Goal: Task Accomplishment & Management: Complete application form

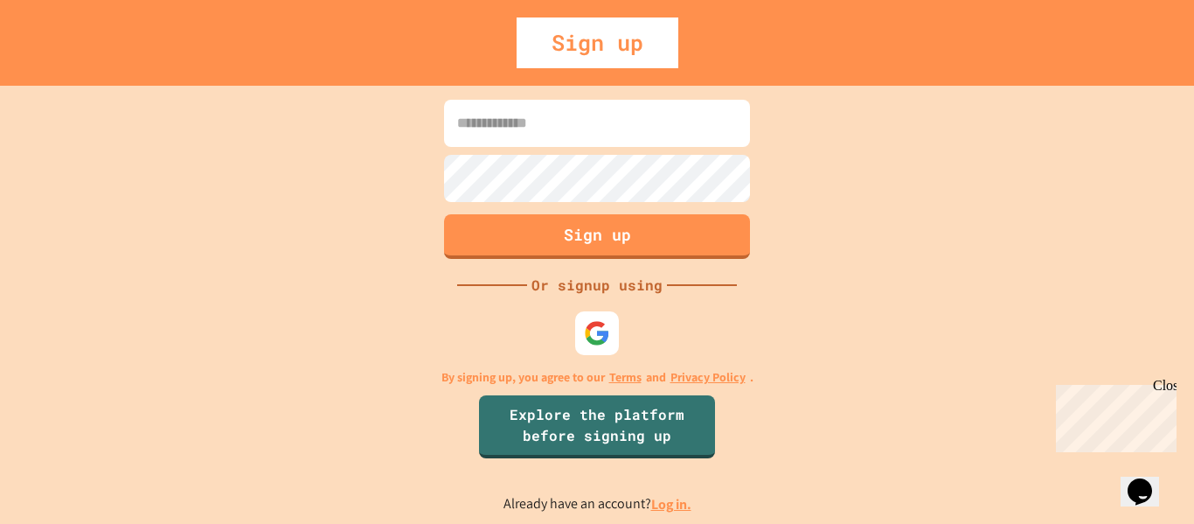
click at [613, 133] on input at bounding box center [597, 123] width 306 height 47
type input "*****"
type input "**********"
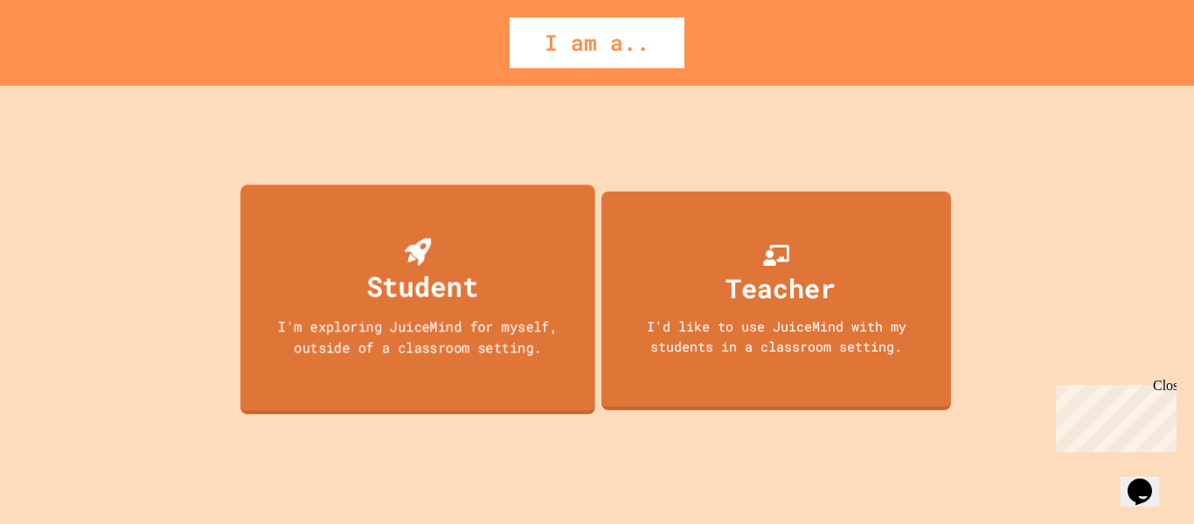
click at [470, 263] on div "Student" at bounding box center [418, 272] width 121 height 69
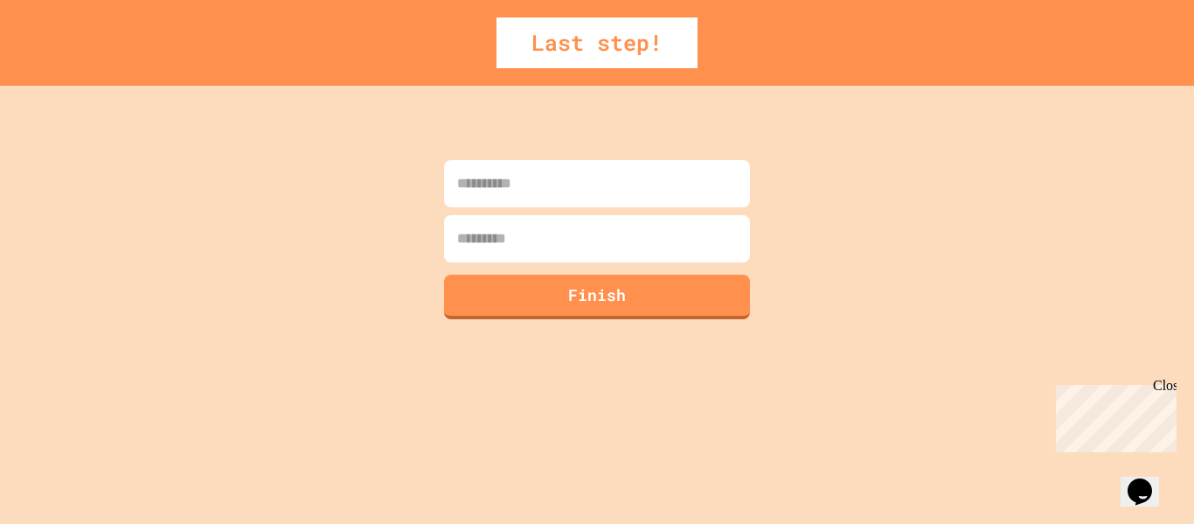
click at [560, 191] on input at bounding box center [597, 183] width 306 height 47
type input "*****"
click at [556, 230] on input at bounding box center [597, 238] width 306 height 47
type input "**********"
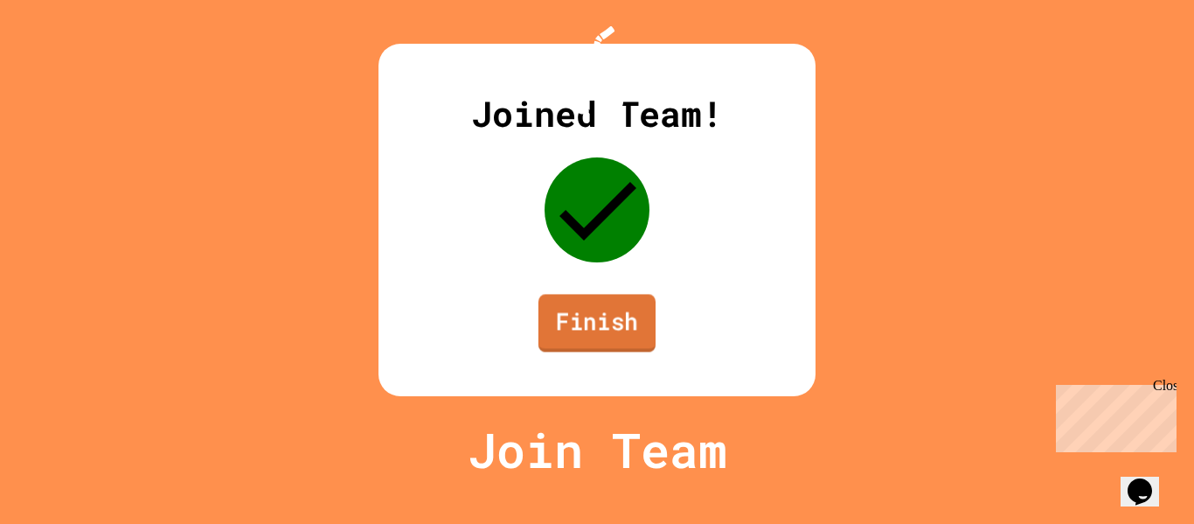
click at [630, 352] on link "Finish" at bounding box center [597, 323] width 117 height 58
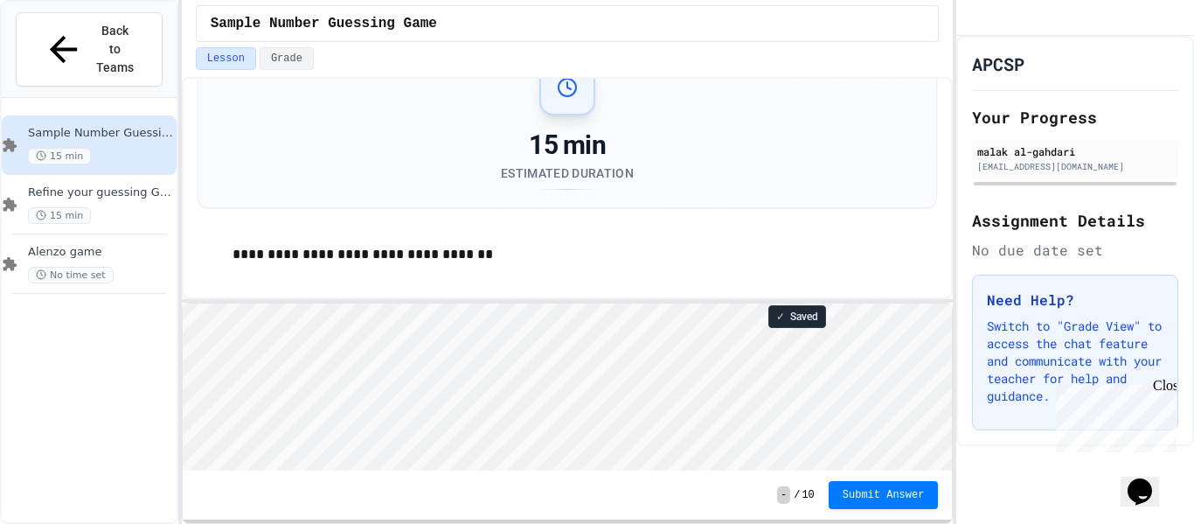
scroll to position [38, 0]
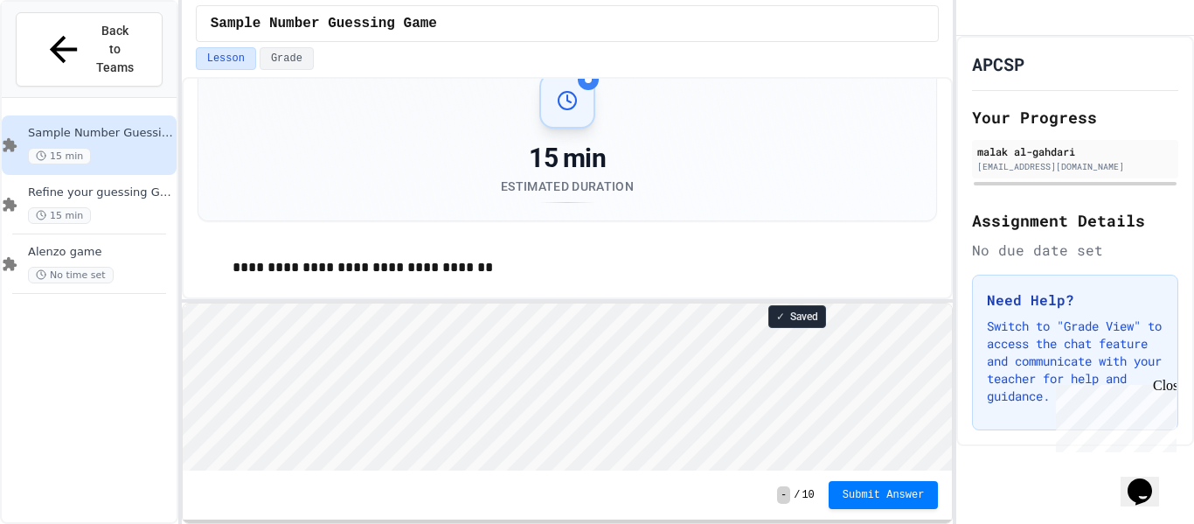
click at [771, 270] on p "**********" at bounding box center [586, 267] width 706 height 23
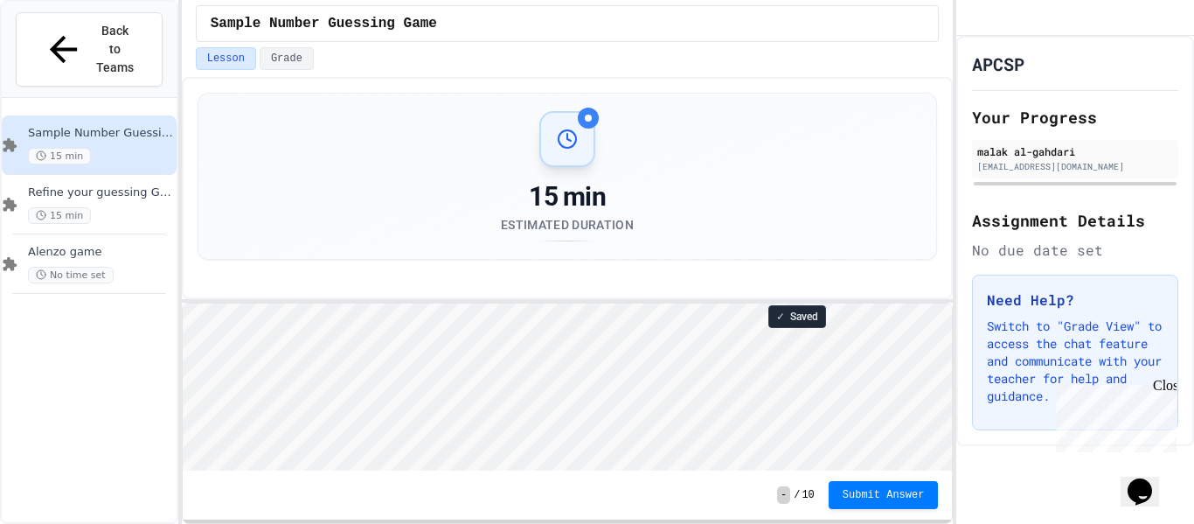
scroll to position [52, 0]
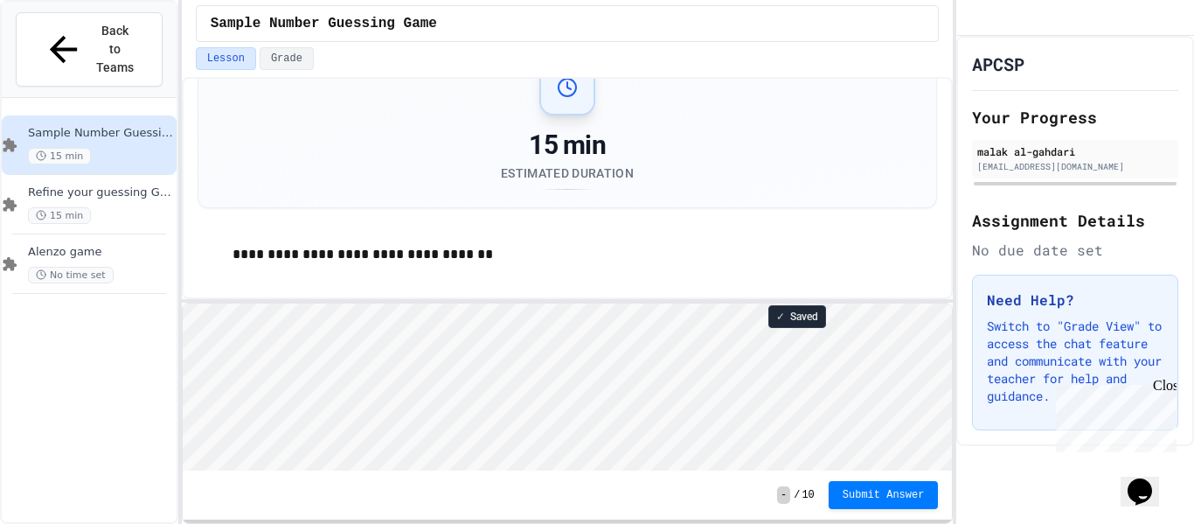
click at [681, 303] on html "Loading project... ! Error Loading Project There was an error loading the proje…" at bounding box center [567, 303] width 770 height 0
click at [145, 267] on div "No time set" at bounding box center [100, 275] width 145 height 17
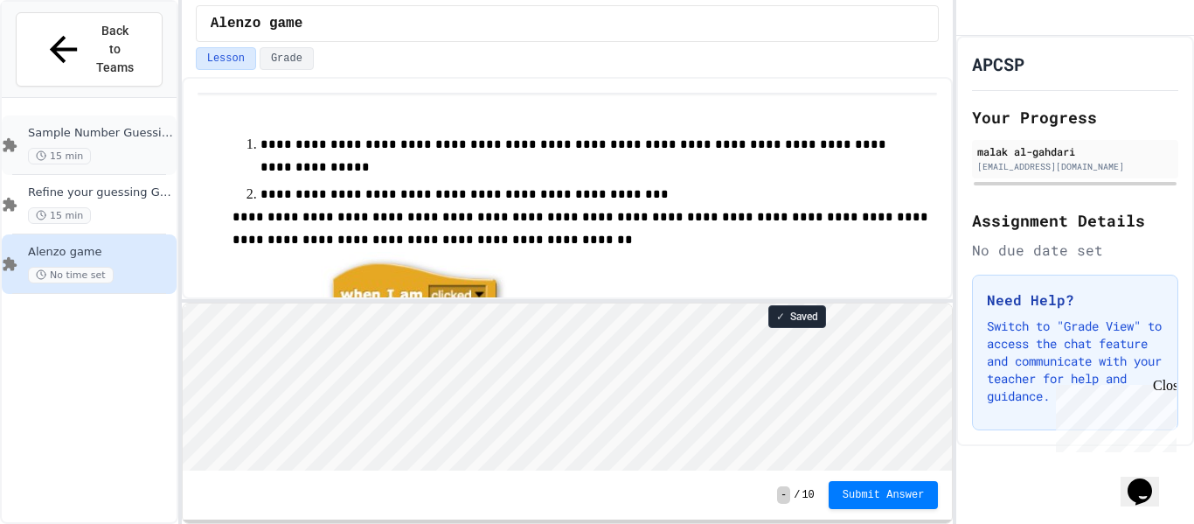
click at [125, 115] on div "Sample Number Guessing Game 15 min" at bounding box center [89, 144] width 175 height 59
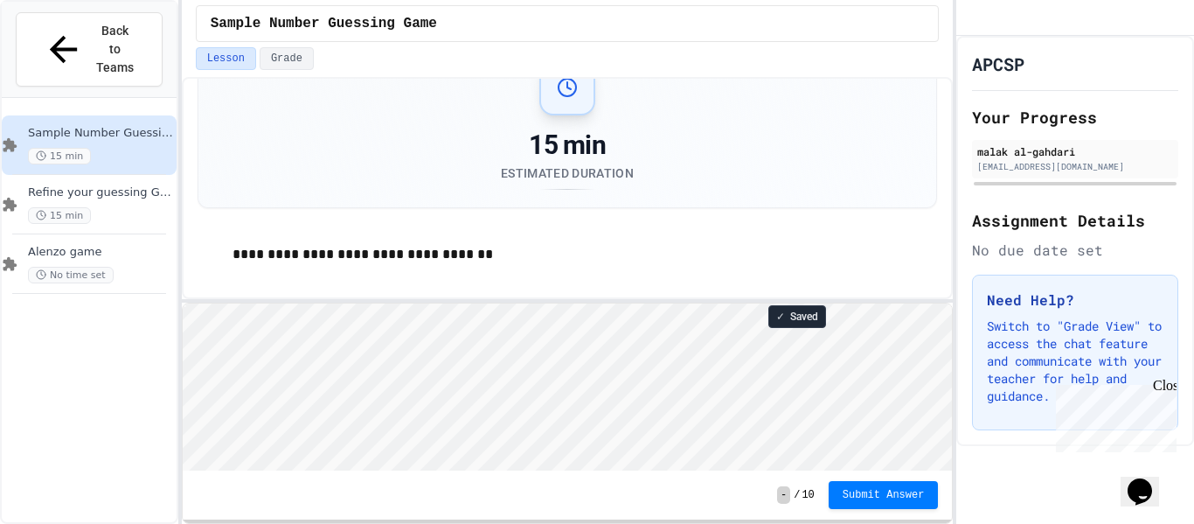
scroll to position [2, 0]
click at [607, 303] on html "Loading project... ! Error Loading Project There was an error loading the proje…" at bounding box center [567, 303] width 770 height 0
click at [827, 303] on html "Loading project... ! Error Loading Project There was an error loading the proje…" at bounding box center [567, 303] width 770 height 0
click at [674, 303] on html "Loading project... ! Error Loading Project There was an error loading the proje…" at bounding box center [567, 303] width 770 height 0
click at [674, 232] on div "**********" at bounding box center [568, 255] width 741 height 58
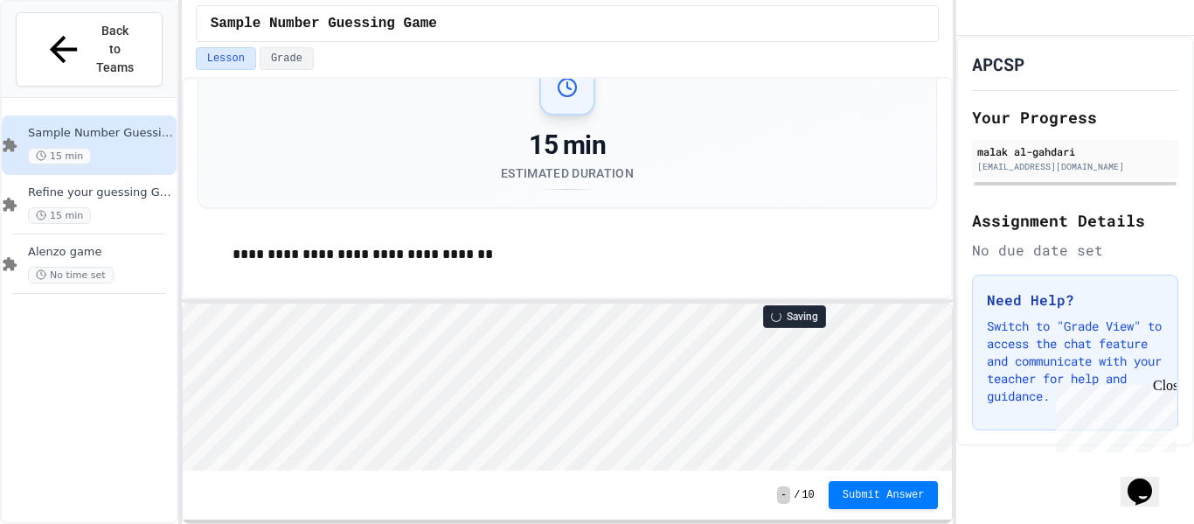
click at [575, 303] on html "Loading project... ! Error Loading Project There was an error loading the proje…" at bounding box center [567, 303] width 770 height 0
click at [1163, 383] on div "Close" at bounding box center [1164, 389] width 22 height 22
click at [734, 303] on html "Loading project... ! Error Loading Project There was an error loading the proje…" at bounding box center [567, 303] width 770 height 0
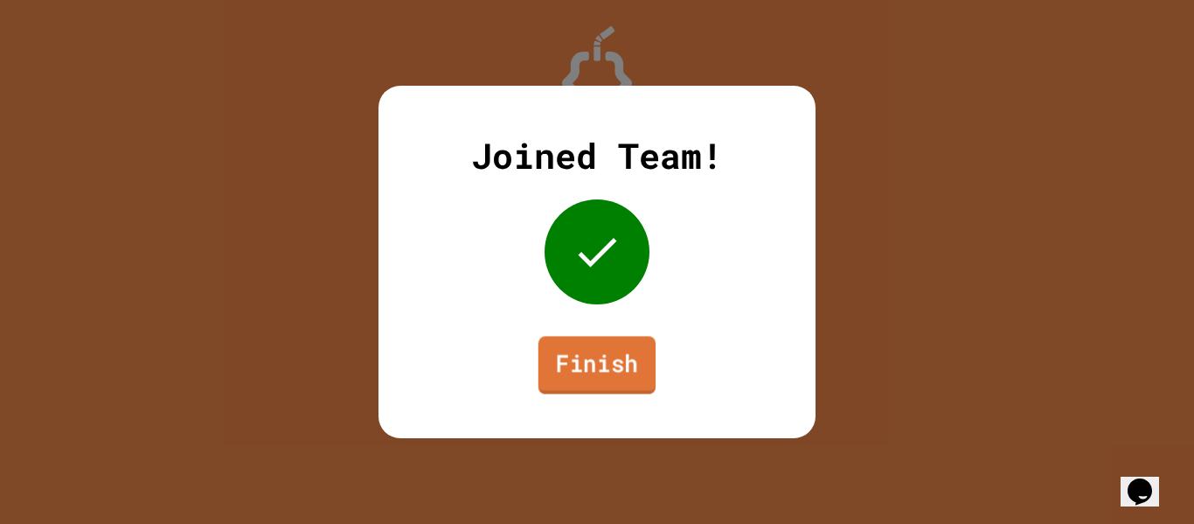
click at [595, 362] on link "Finish" at bounding box center [597, 365] width 117 height 58
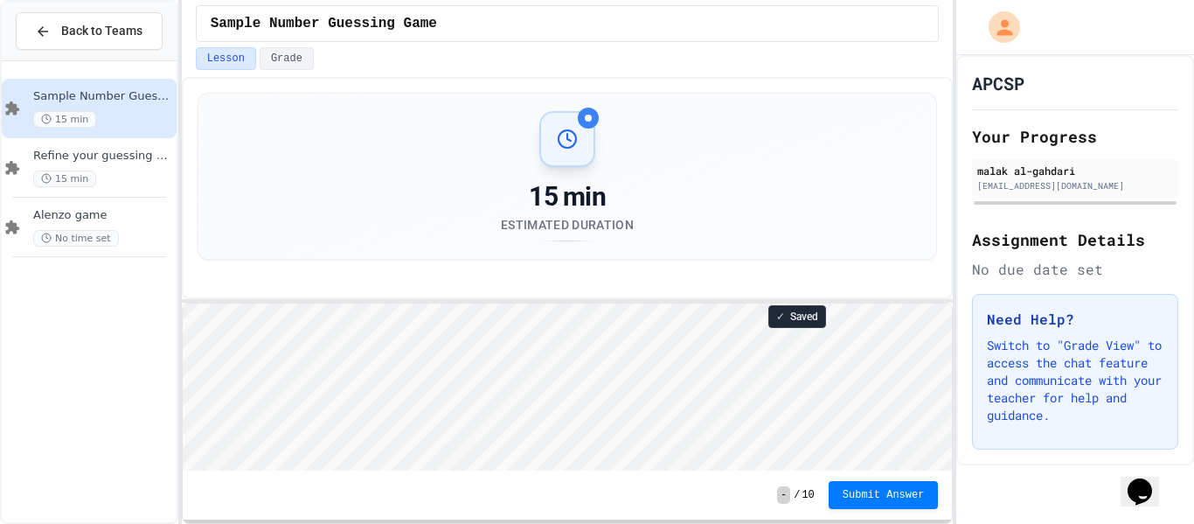
scroll to position [52, 0]
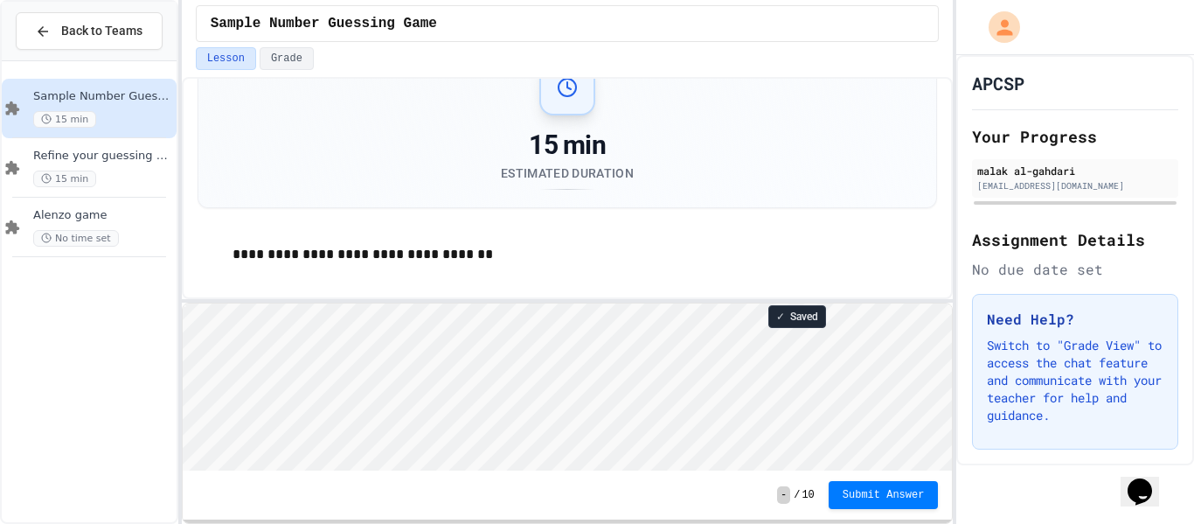
type textarea "*"
type textarea "**"
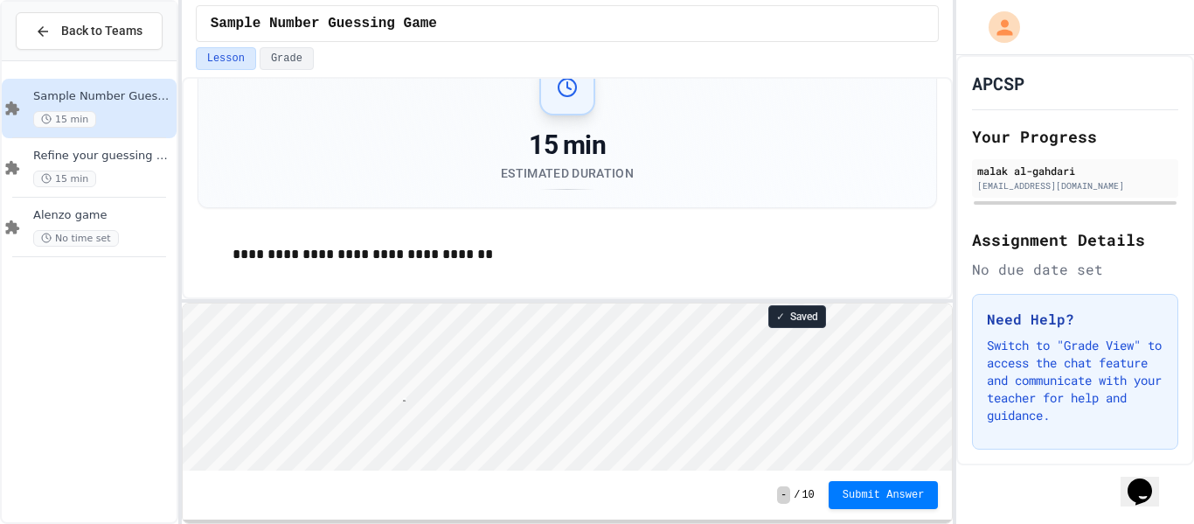
type textarea "**********"
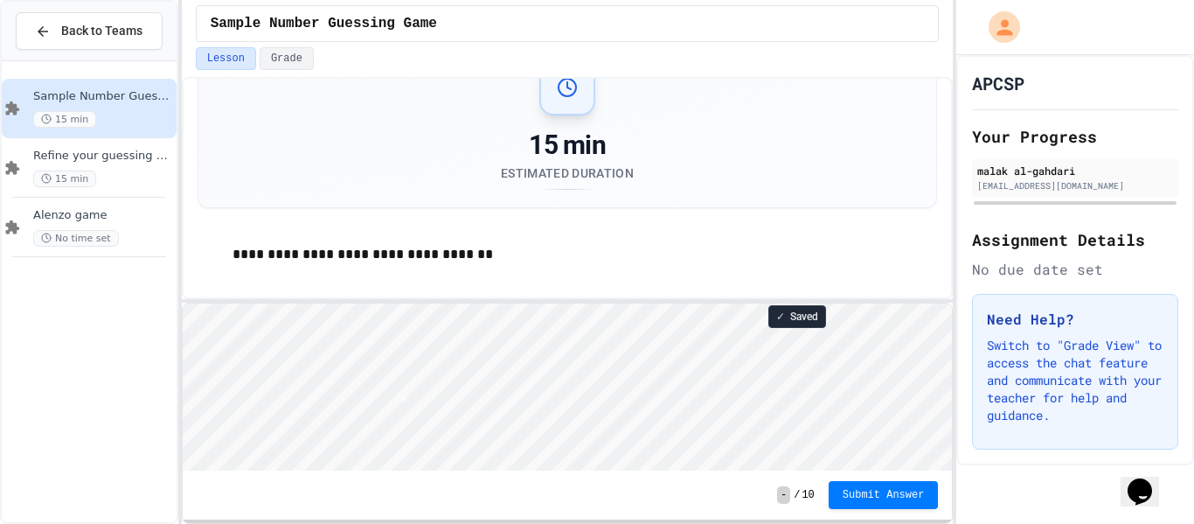
scroll to position [2, 0]
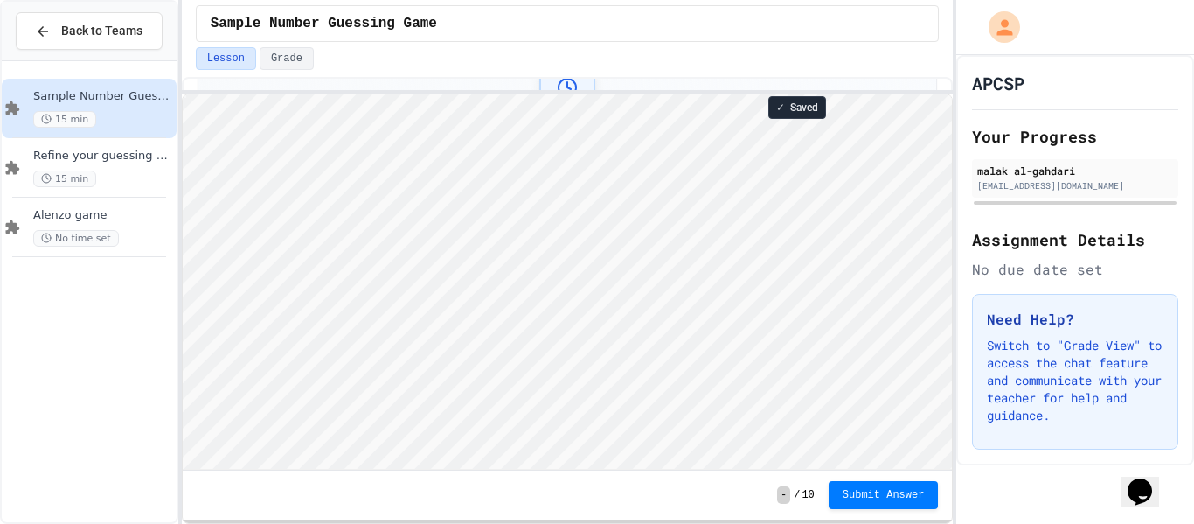
click at [512, 108] on div "**********" at bounding box center [568, 300] width 772 height 447
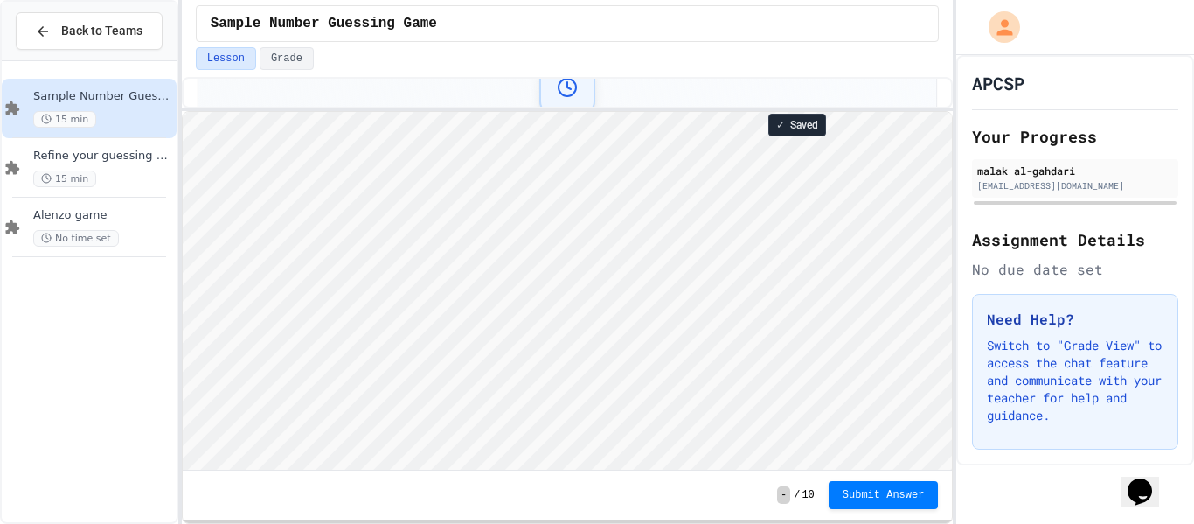
type textarea "**********"
type textarea "*"
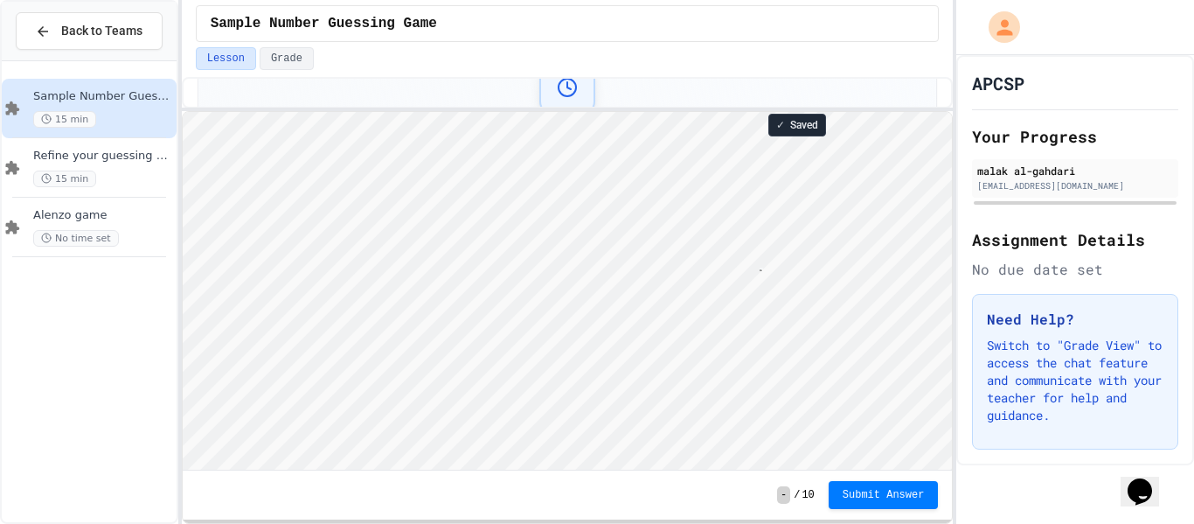
type textarea "**"
click at [892, 497] on span "Submit Answer" at bounding box center [884, 493] width 82 height 14
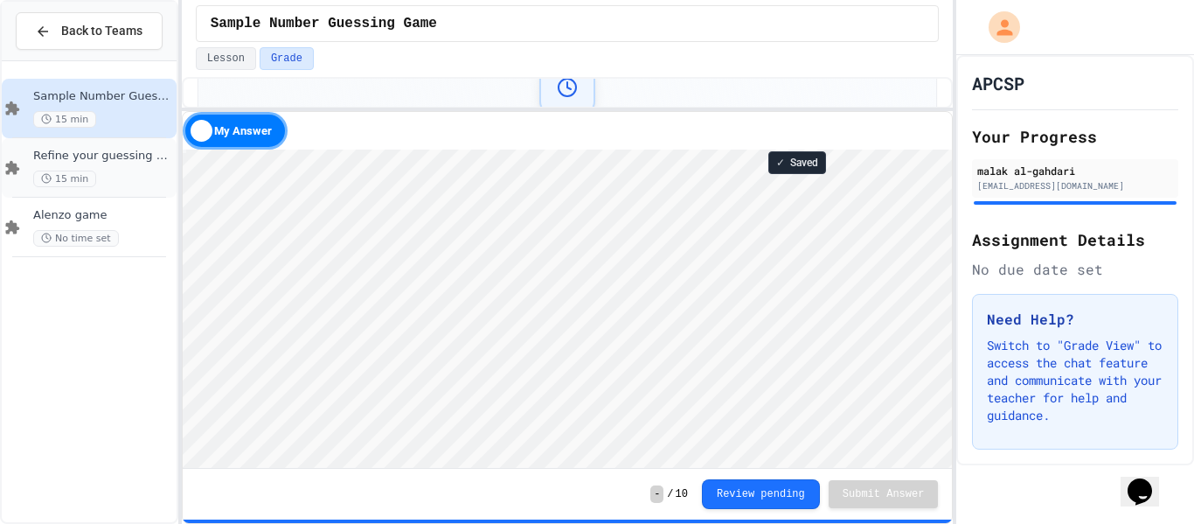
click at [148, 184] on div "15 min" at bounding box center [103, 179] width 140 height 17
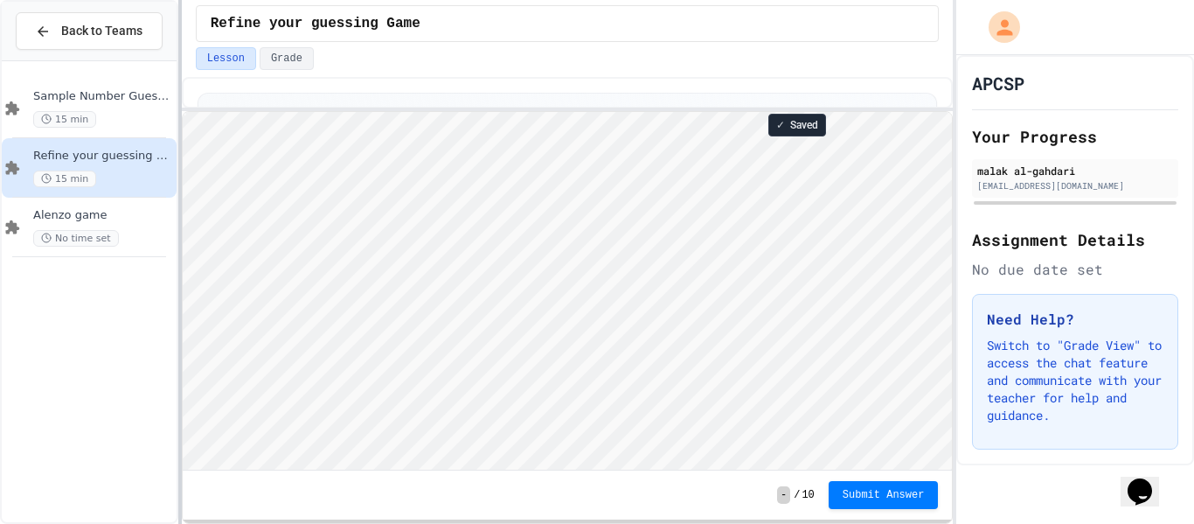
scroll to position [2, 0]
click at [87, 103] on span "Sample Number Guessing Game" at bounding box center [103, 96] width 140 height 15
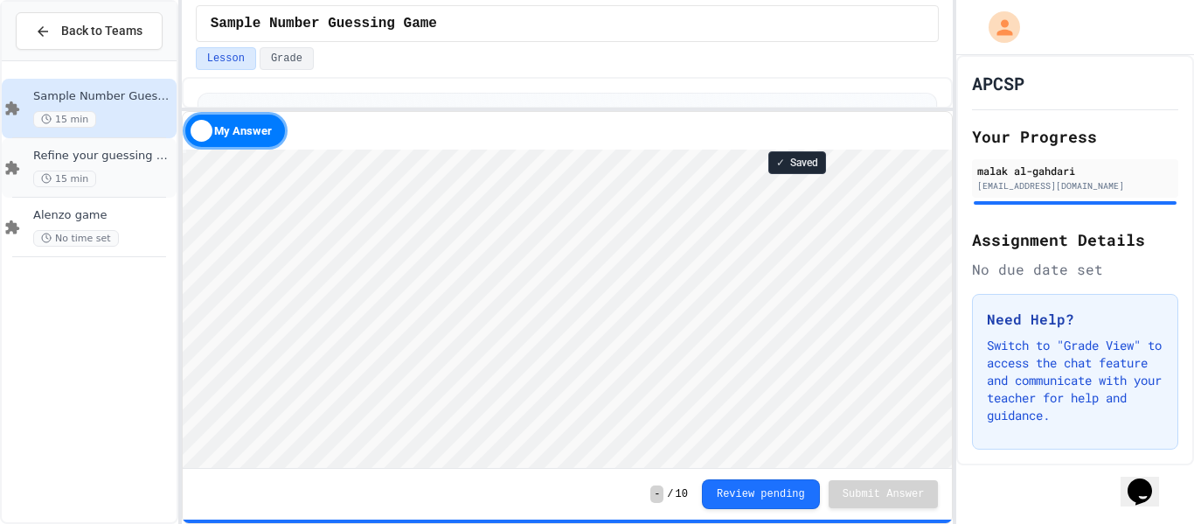
click at [127, 166] on div "Refine your guessing Game 15 min" at bounding box center [103, 168] width 140 height 38
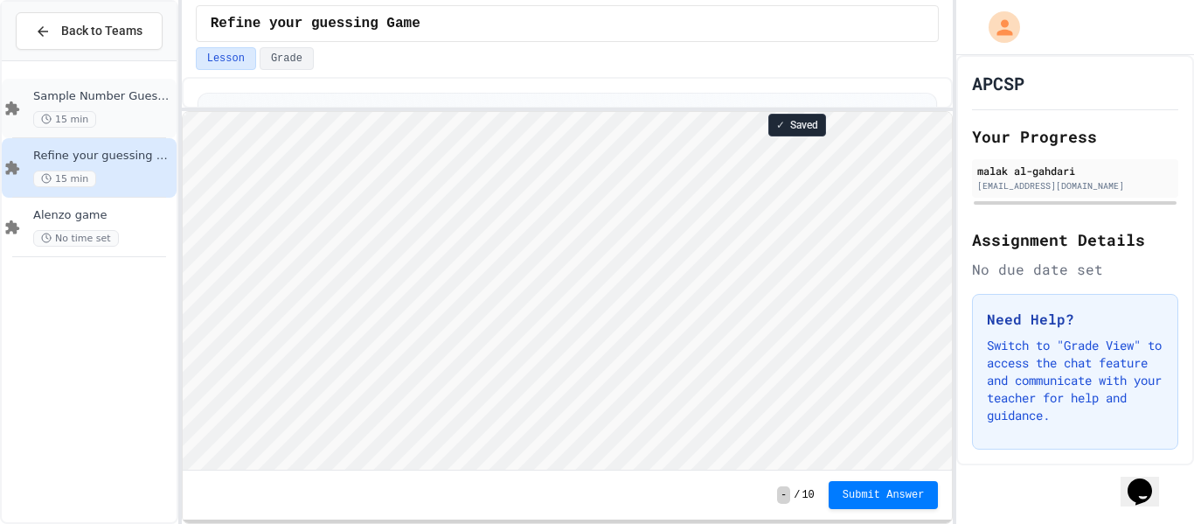
click at [137, 97] on span "Sample Number Guessing Game" at bounding box center [103, 96] width 140 height 15
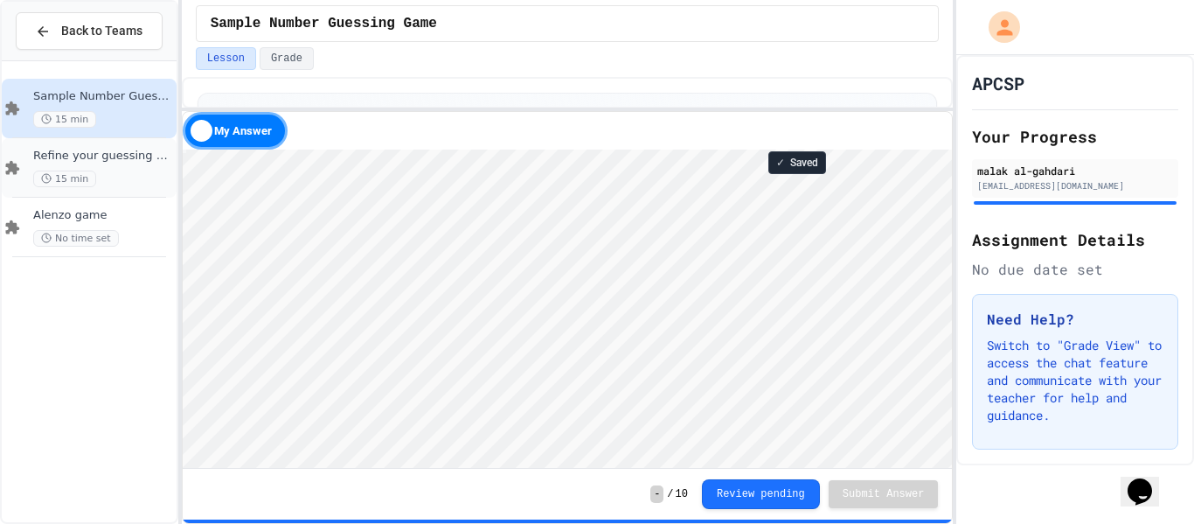
click at [100, 156] on span "Refine your guessing Game" at bounding box center [103, 156] width 140 height 15
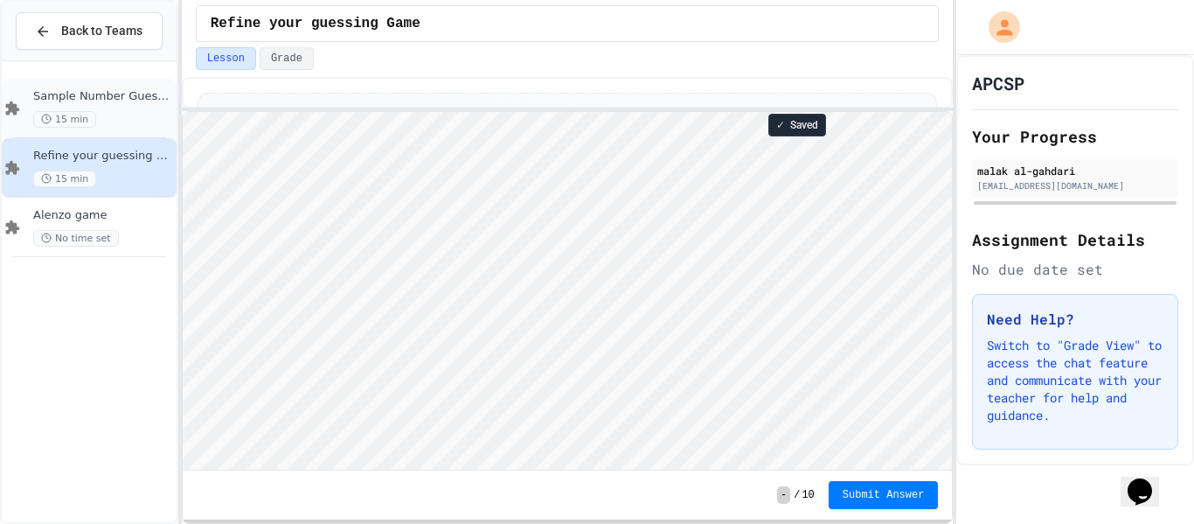
click at [140, 118] on div "15 min" at bounding box center [103, 119] width 140 height 17
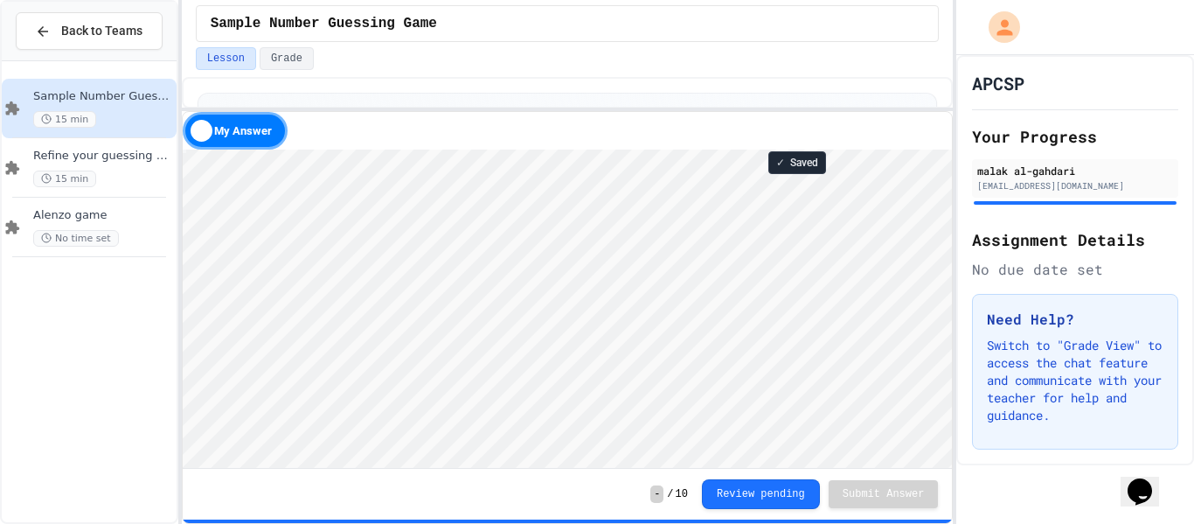
type textarea "**"
type textarea "*"
click at [142, 186] on div "15 min" at bounding box center [103, 179] width 140 height 17
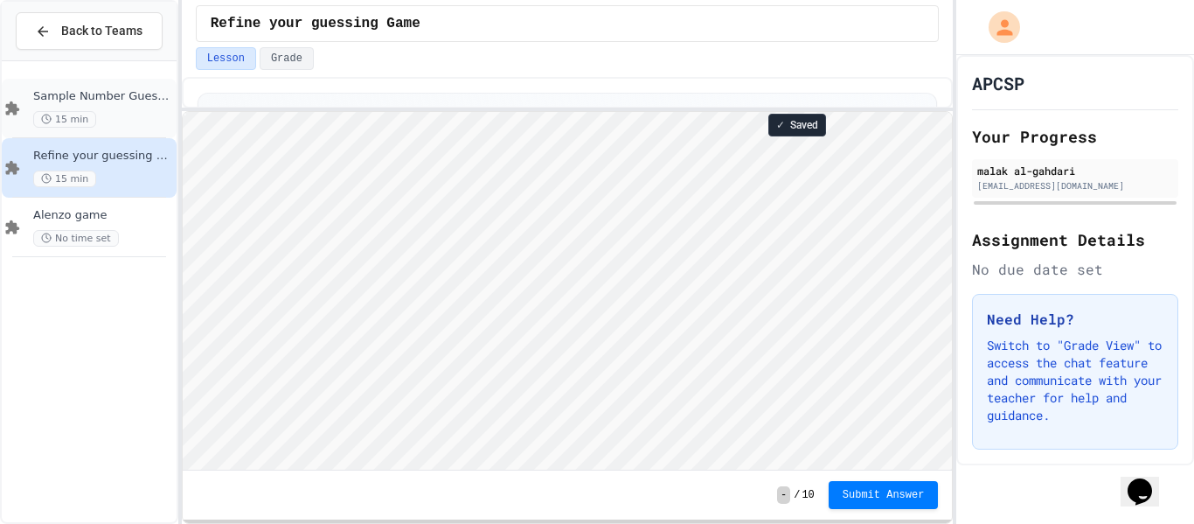
click at [122, 101] on span "Sample Number Guessing Game" at bounding box center [103, 96] width 140 height 15
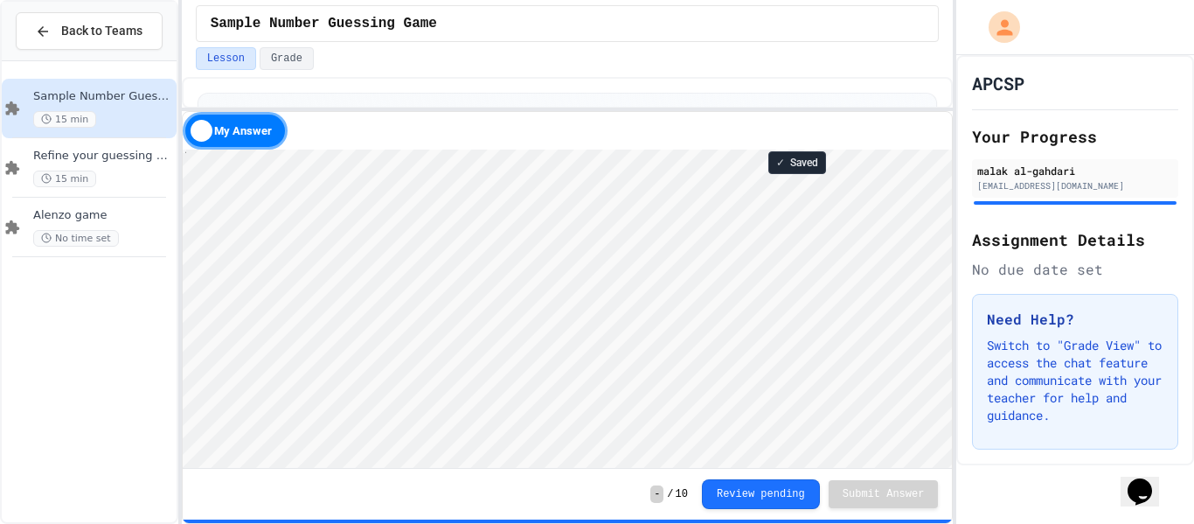
scroll to position [2, 106]
type textarea "*"
type textarea "**********"
click at [104, 159] on span "Refine your guessing Game" at bounding box center [103, 156] width 140 height 15
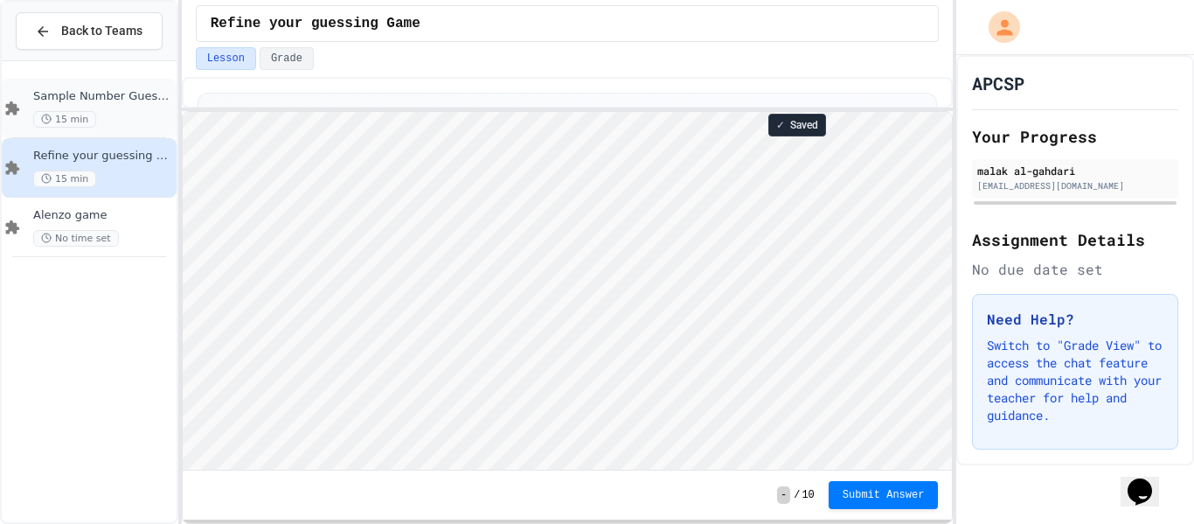
scroll to position [2, 0]
drag, startPoint x: 129, startPoint y: 103, endPoint x: 139, endPoint y: 102, distance: 9.7
click at [139, 102] on span "Sample Number Guessing Game" at bounding box center [103, 96] width 140 height 15
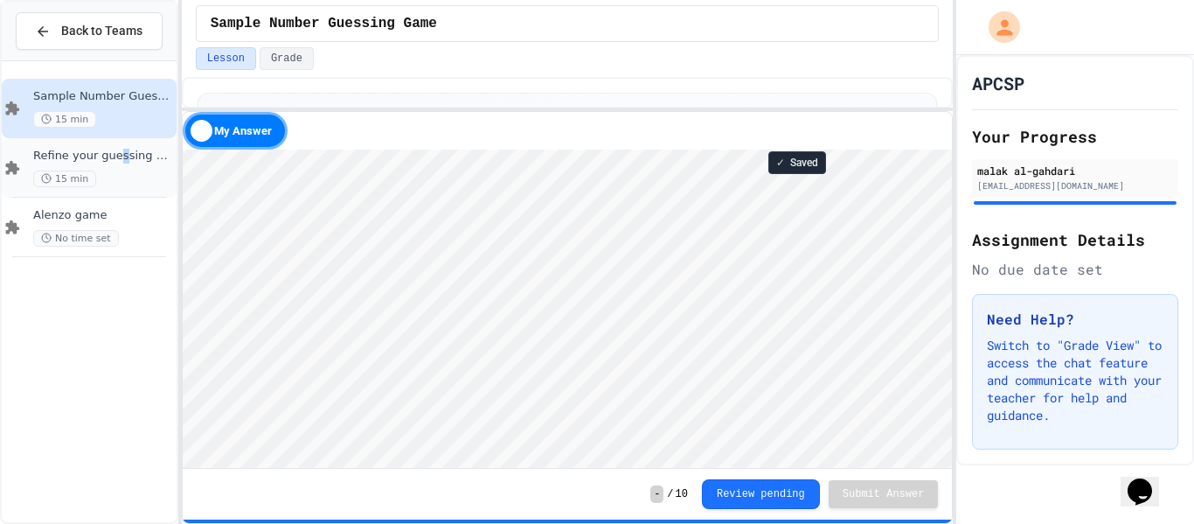
click at [114, 153] on span "Refine your guessing Game" at bounding box center [103, 156] width 140 height 15
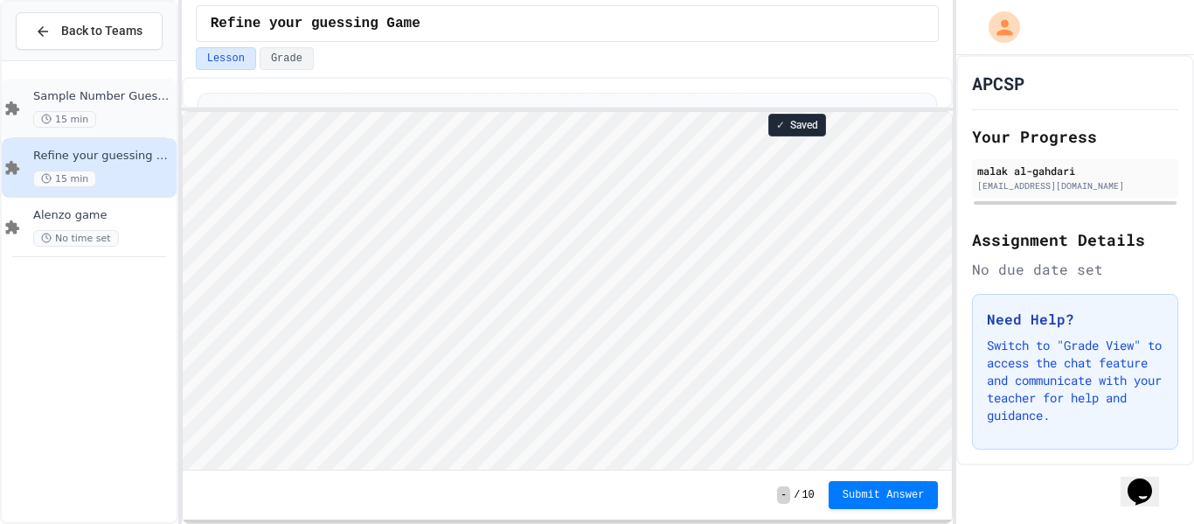
click at [137, 108] on div "Sample Number Guessing Game 15 min" at bounding box center [103, 108] width 140 height 38
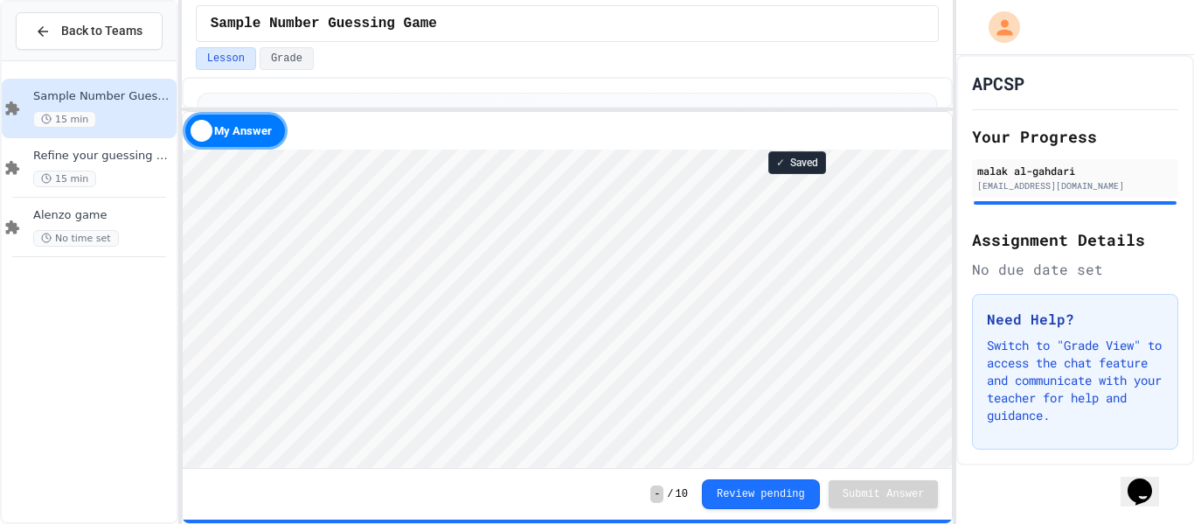
scroll to position [2, 0]
type textarea "**********"
click at [192, 130] on div "My Answer" at bounding box center [235, 131] width 105 height 38
click at [266, 125] on div "Solution" at bounding box center [235, 131] width 105 height 38
click at [780, 495] on button "Review pending" at bounding box center [761, 492] width 118 height 30
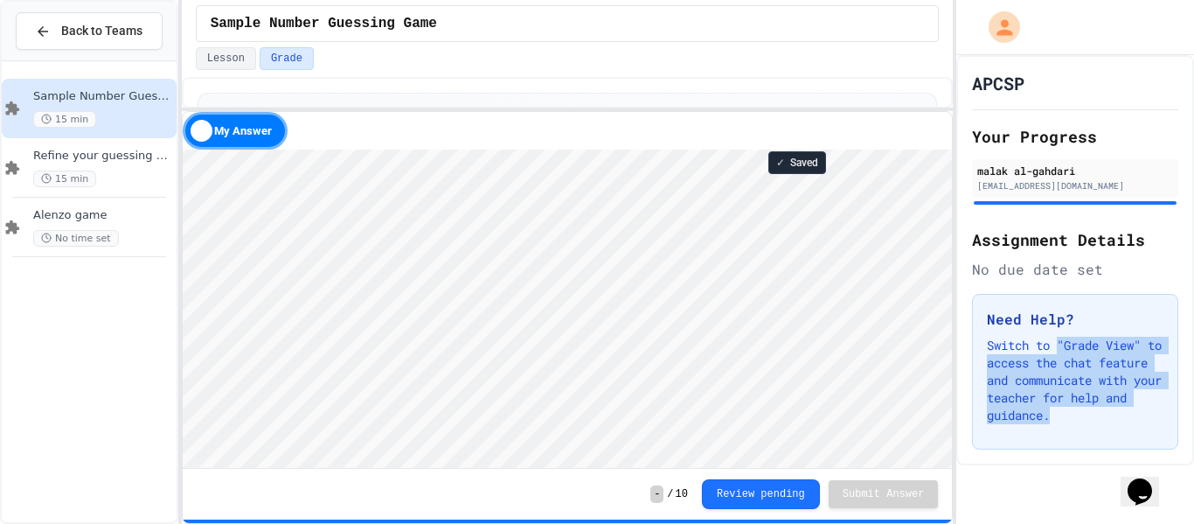
drag, startPoint x: 1062, startPoint y: 342, endPoint x: 1134, endPoint y: 409, distance: 98.4
click at [1134, 409] on p "Switch to "Grade View" to access the chat feature and communicate with your tea…" at bounding box center [1075, 380] width 177 height 87
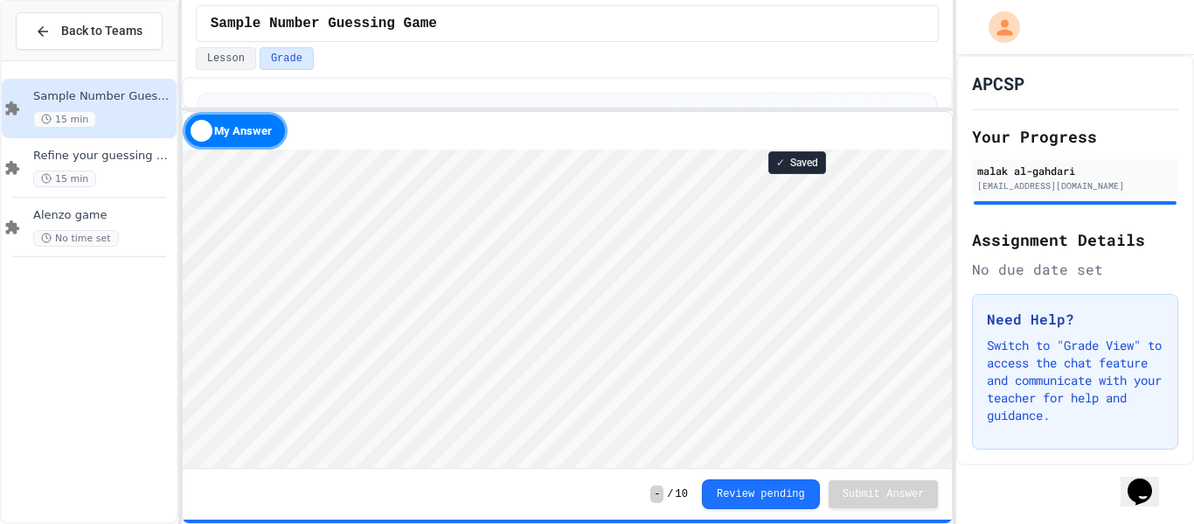
click at [1146, 477] on button "Opens Chat This icon Opens the chat window." at bounding box center [1140, 492] width 38 height 30
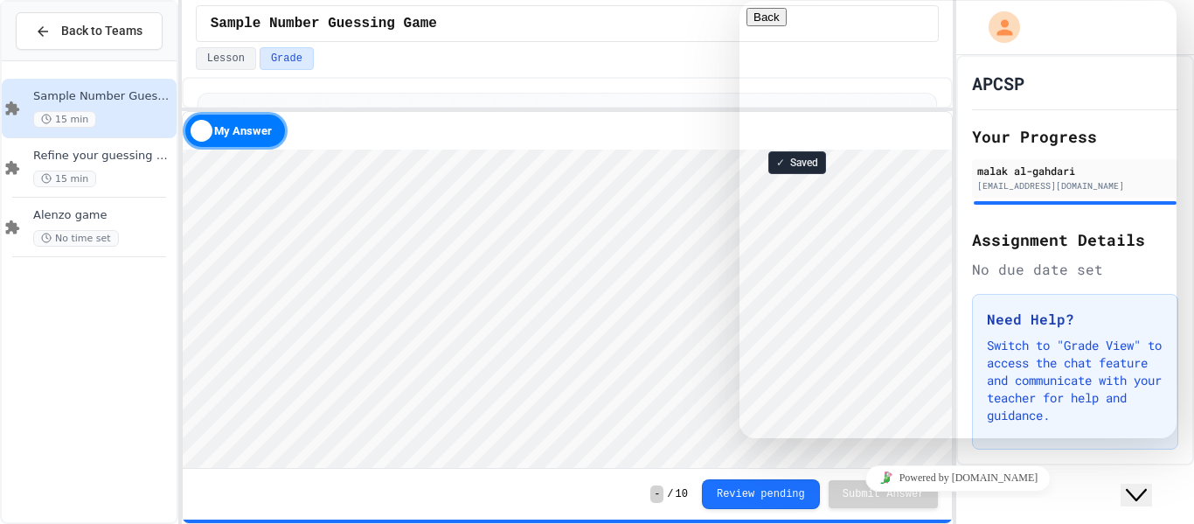
click at [1147, 488] on icon "Close Chat This icon closes the chat window." at bounding box center [1136, 494] width 21 height 21
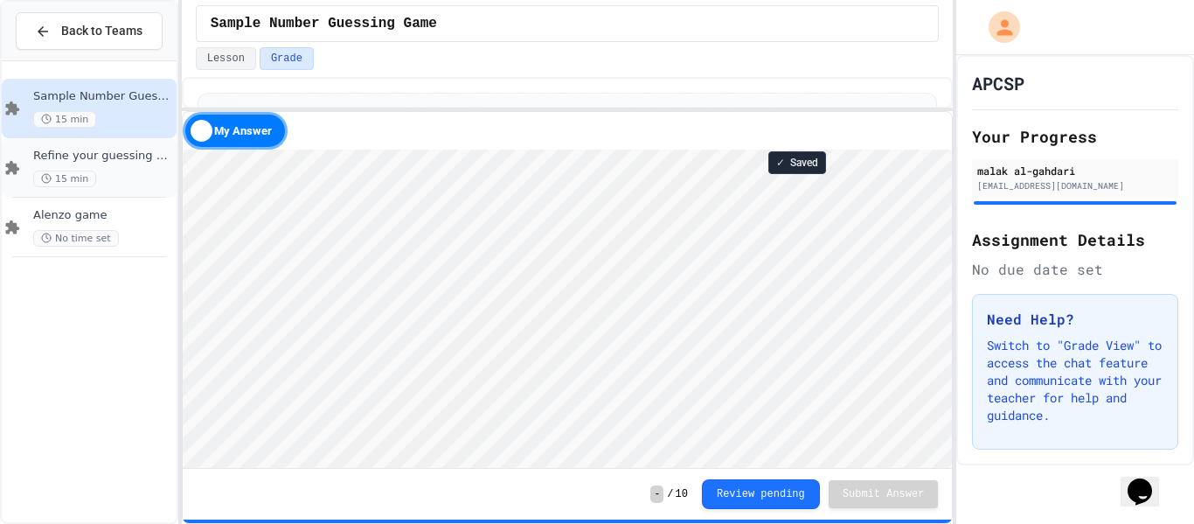
click at [114, 184] on div "15 min" at bounding box center [103, 179] width 140 height 17
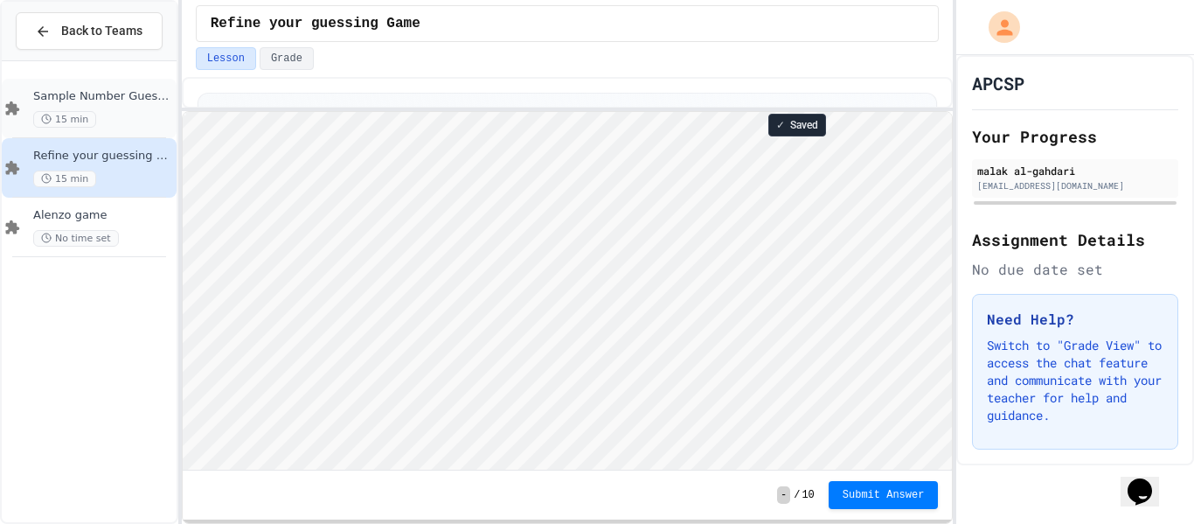
click at [65, 112] on span "15 min" at bounding box center [64, 119] width 63 height 17
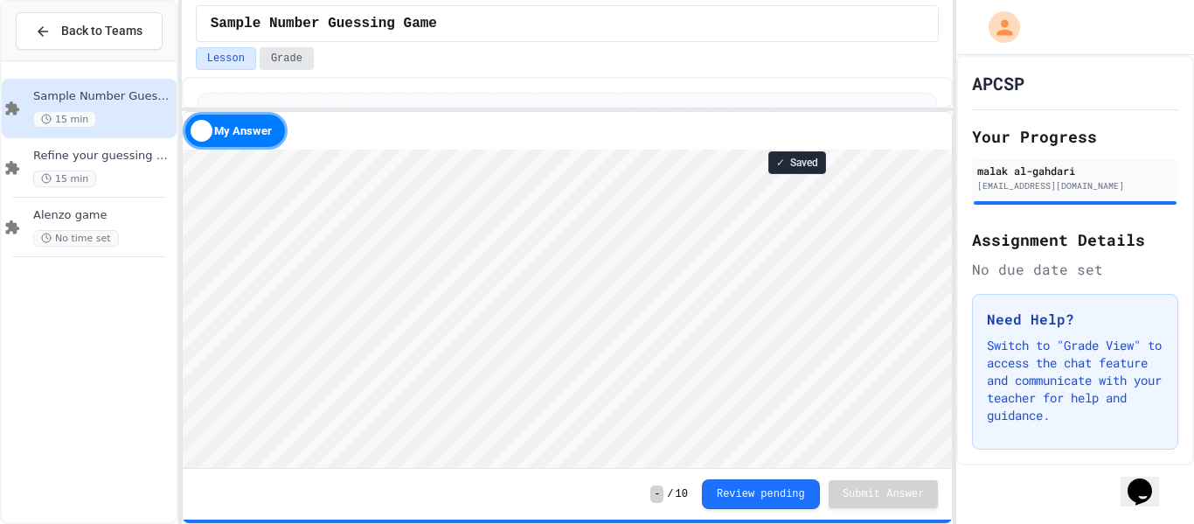
click at [291, 65] on button "Grade" at bounding box center [287, 58] width 54 height 23
click at [133, 153] on span "Refine your guessing Game" at bounding box center [103, 156] width 140 height 15
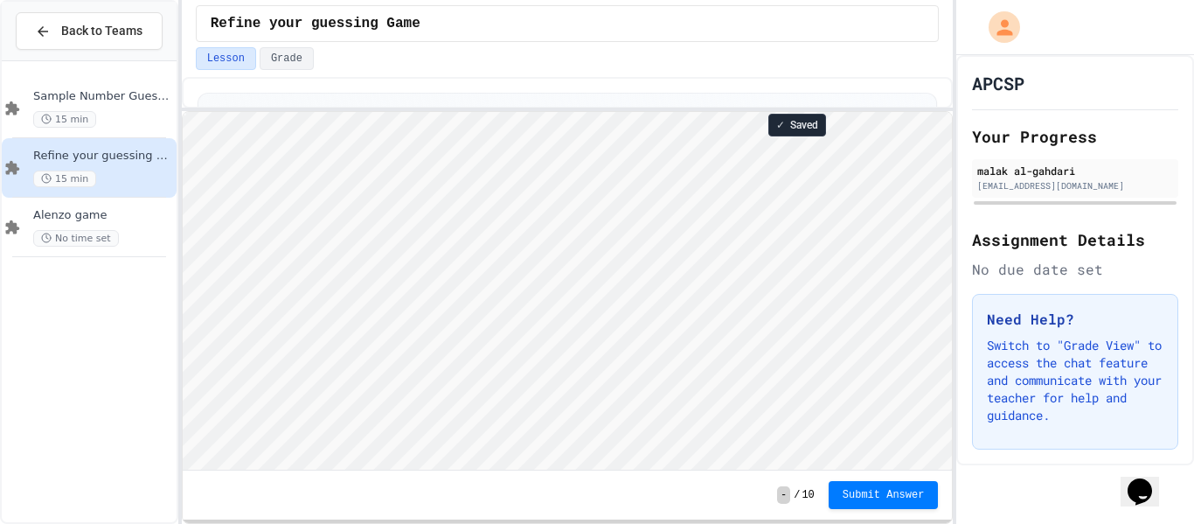
scroll to position [2, 0]
click at [144, 123] on div "15 min" at bounding box center [103, 119] width 140 height 17
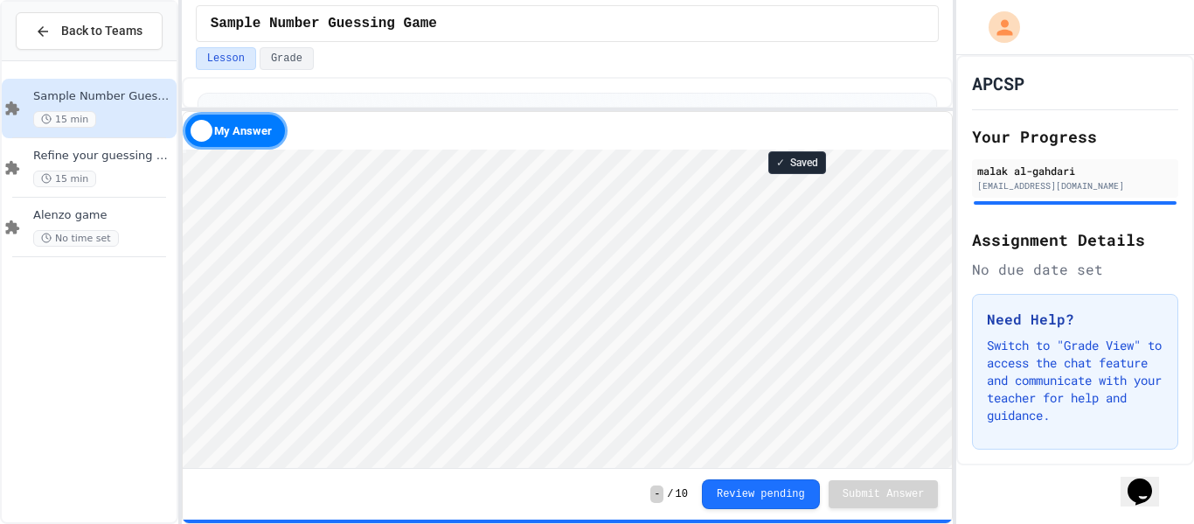
scroll to position [2, 0]
click at [67, 190] on div "Refine your guessing Game 15 min" at bounding box center [89, 167] width 175 height 59
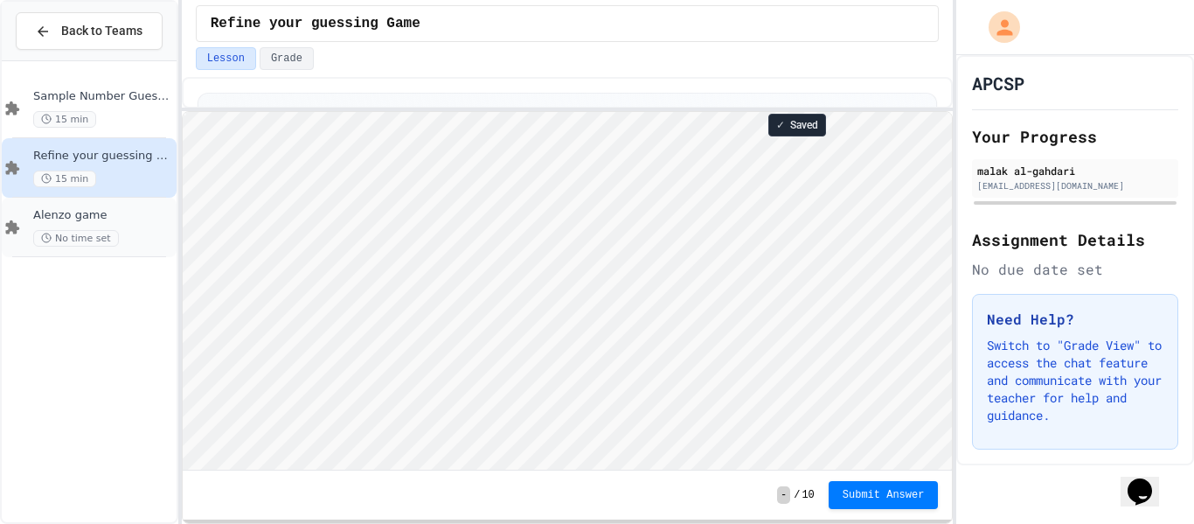
scroll to position [2, 0]
